Goal: Share content: Share content

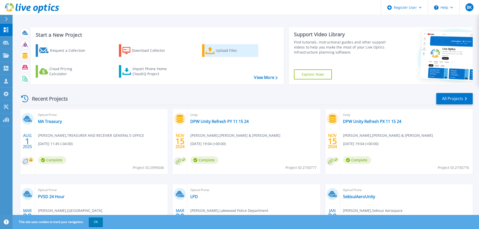
click at [220, 49] on div "Upload Files" at bounding box center [236, 51] width 40 height 10
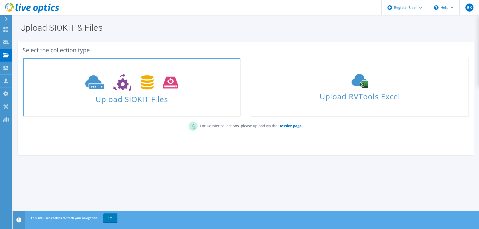
click at [161, 88] on icon at bounding box center [131, 82] width 93 height 17
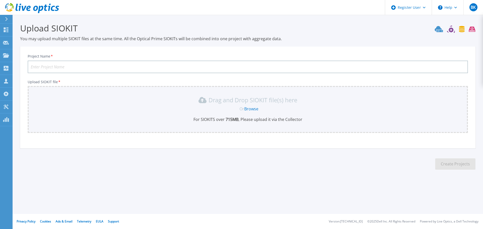
click at [118, 68] on input "Project Name *" at bounding box center [248, 67] width 440 height 13
type input "DPW LO Collect 81325"
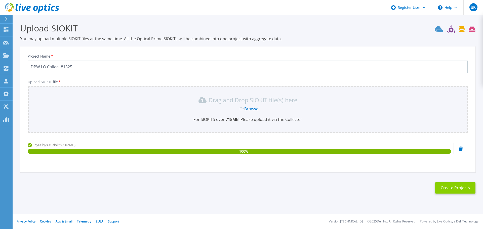
click at [459, 188] on button "Create Projects" at bounding box center [455, 187] width 40 height 11
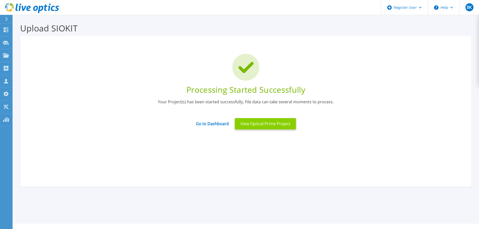
click at [288, 124] on button "View Optical Prime Project" at bounding box center [265, 123] width 61 height 11
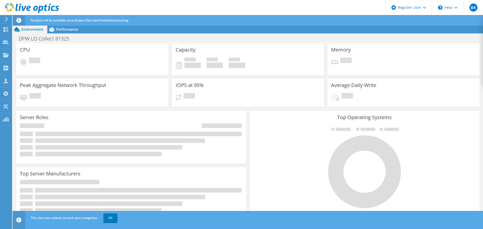
click at [30, 10] on icon at bounding box center [32, 8] width 54 height 10
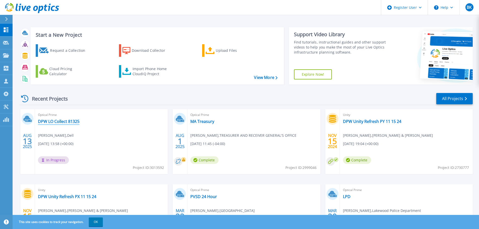
click at [65, 122] on link "DPW LO Collect 81325" at bounding box center [59, 121] width 42 height 5
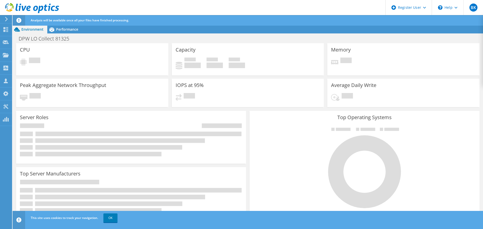
click at [30, 10] on use at bounding box center [32, 8] width 54 height 10
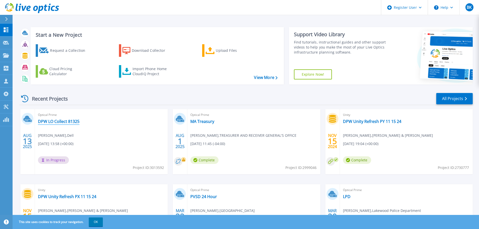
click at [52, 120] on link "DPW LO Collect 81325" at bounding box center [59, 121] width 42 height 5
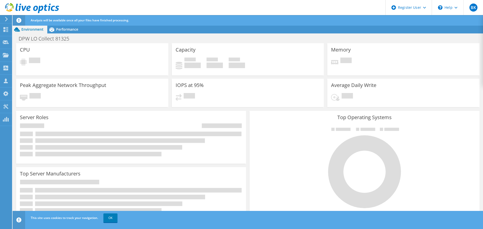
click at [14, 6] on icon at bounding box center [32, 8] width 54 height 10
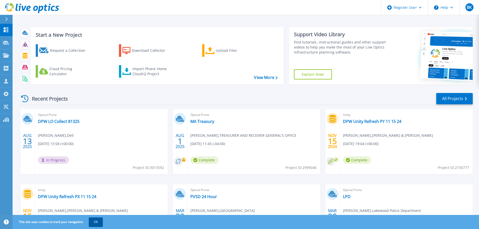
click at [94, 223] on button "OK" at bounding box center [96, 222] width 14 height 9
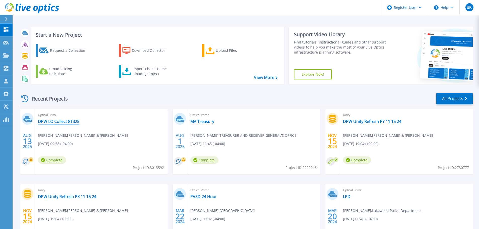
click at [50, 120] on link "DPW LO Collect 81325" at bounding box center [59, 121] width 42 height 5
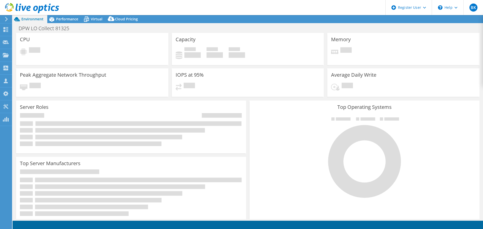
select select "USD"
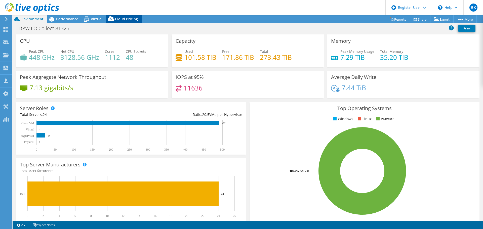
click at [126, 19] on span "Cloud Pricing" at bounding box center [126, 19] width 23 height 5
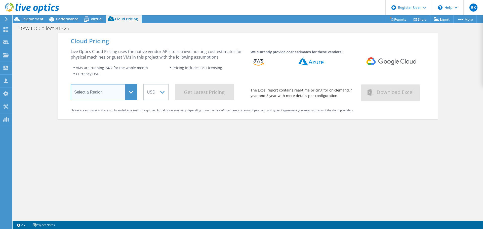
click at [129, 96] on select "Select a Region Asia Pacific (Hong Kong) Asia Pacific (Mumbai) Asia Pacific (Se…" at bounding box center [104, 92] width 66 height 16
select select "USEast"
click at [71, 85] on select "Select a Region Asia Pacific (Hong Kong) Asia Pacific (Mumbai) Asia Pacific (Se…" at bounding box center [104, 92] width 66 height 16
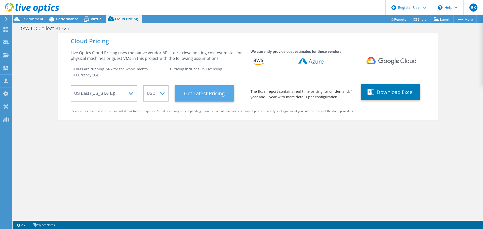
click at [214, 98] on Latest "Get Latest Pricing" at bounding box center [204, 93] width 59 height 16
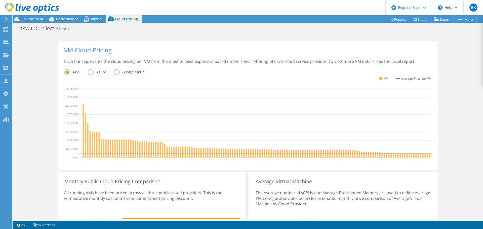
scroll to position [78, 0]
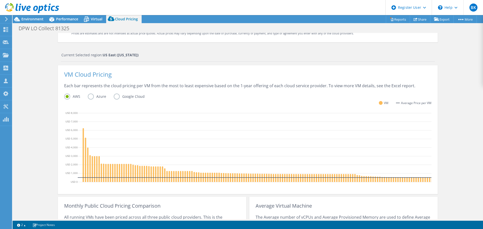
click at [90, 97] on label "Azure" at bounding box center [101, 97] width 26 height 6
click at [0, 0] on input "Azure" at bounding box center [0, 0] width 0 height 0
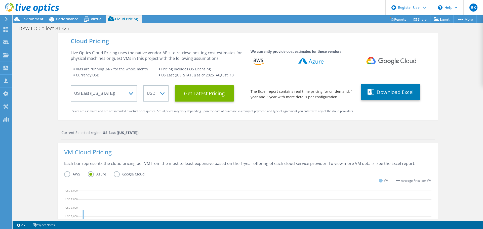
scroll to position [63, 0]
click at [383, 94] on button "Download Excel" at bounding box center [390, 92] width 59 height 16
click at [34, 20] on span "Environment" at bounding box center [32, 19] width 22 height 5
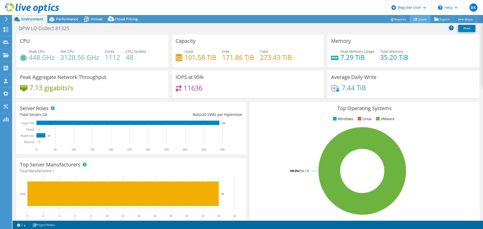
click at [423, 20] on link "Share" at bounding box center [420, 19] width 21 height 8
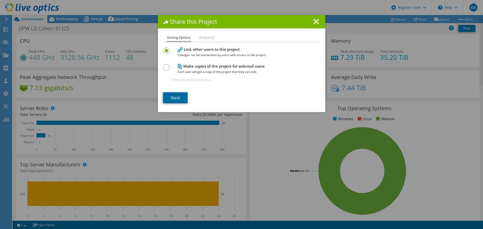
click at [176, 96] on link "Next" at bounding box center [175, 97] width 25 height 11
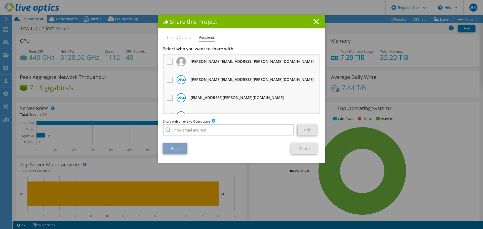
click at [169, 96] on label at bounding box center [170, 98] width 7 height 6
click at [0, 0] on input "checkbox" at bounding box center [0, 0] width 0 height 0
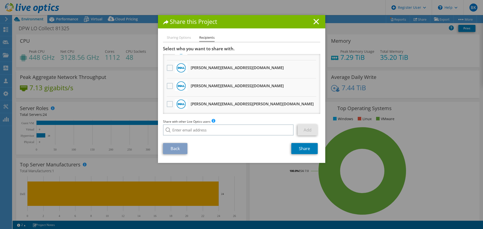
scroll to position [212, 0]
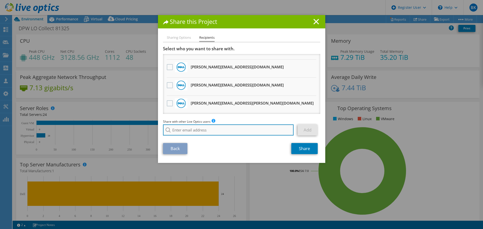
click at [195, 128] on input "search" at bounding box center [228, 130] width 131 height 11
type input "h"
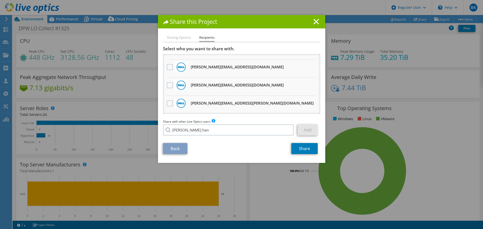
click at [192, 136] on li "Thomas.Hanrahan@dell.com" at bounding box center [214, 134] width 102 height 6
type input "Thomas.Hanrahan@dell.com"
click at [306, 129] on link "Add" at bounding box center [308, 130] width 20 height 11
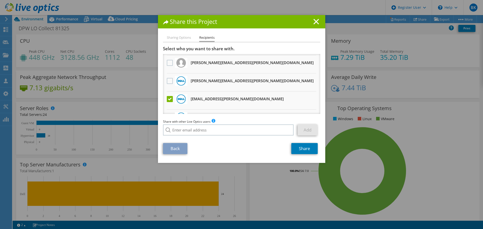
scroll to position [25, 0]
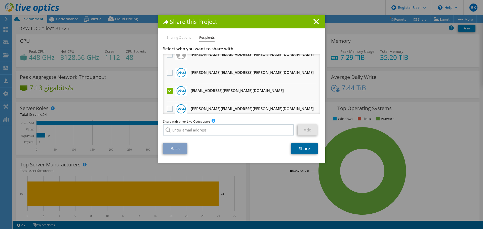
click at [304, 152] on link "Share" at bounding box center [304, 148] width 26 height 11
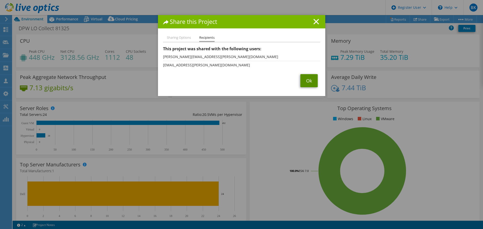
click at [309, 79] on link "Ok" at bounding box center [308, 80] width 17 height 13
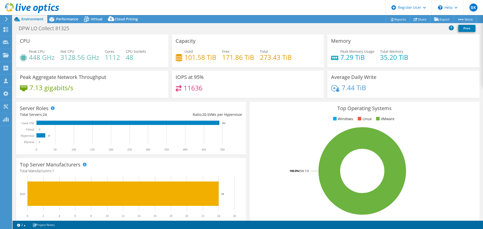
select select "USEast"
select select "USD"
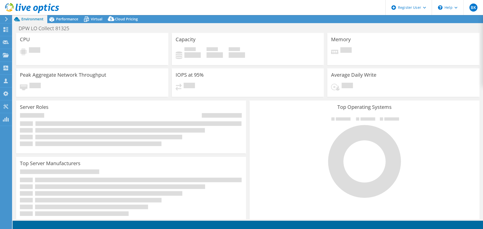
select select "USEast"
select select "USD"
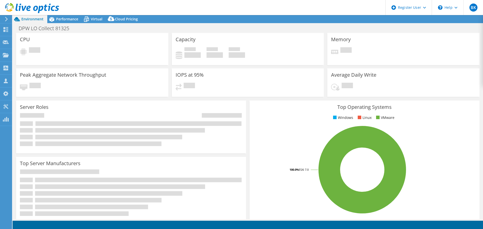
select select "USEast"
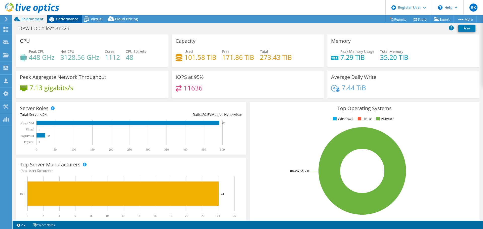
click at [68, 20] on span "Performance" at bounding box center [67, 19] width 22 height 5
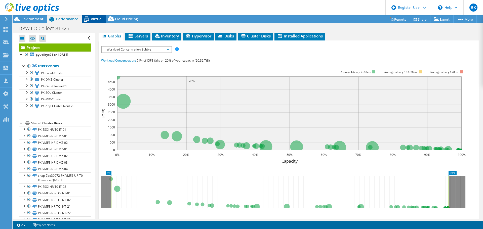
click at [95, 20] on span "Virtual" at bounding box center [97, 19] width 12 height 5
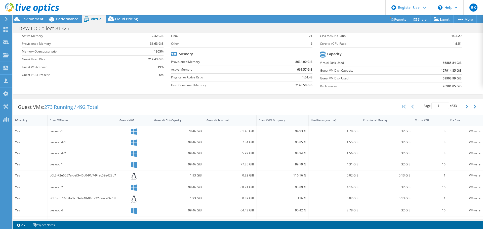
scroll to position [12, 0]
